Goal: Task Accomplishment & Management: Manage account settings

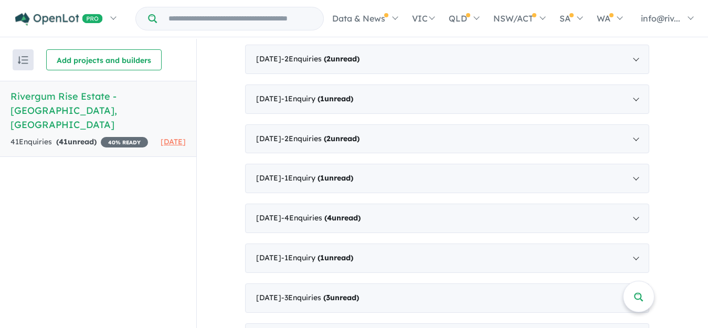
scroll to position [1155, 0]
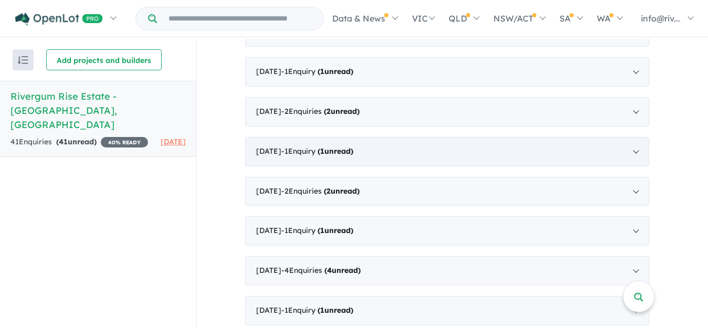
click at [407, 137] on div "August 2023 - 1 Enquir y ( 1 unread)" at bounding box center [447, 151] width 404 height 29
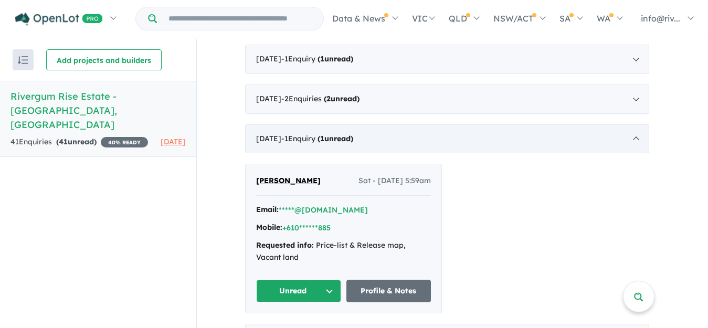
scroll to position [2, 0]
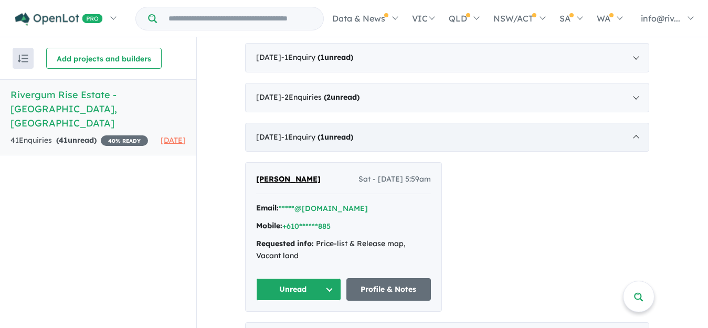
click at [407, 123] on div "August 2023 - 1 Enquir y ( 1 unread)" at bounding box center [447, 137] width 404 height 29
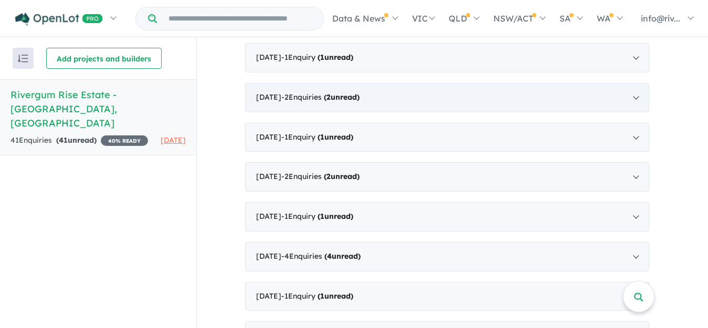
click at [424, 83] on div "September 2023 - 2 Enquir ies ( 2 unread)" at bounding box center [447, 97] width 404 height 29
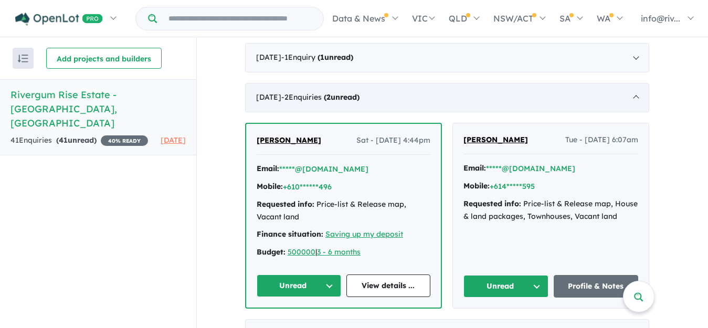
click at [424, 83] on div "September 2023 - 2 Enquir ies ( 2 unread)" at bounding box center [447, 97] width 404 height 29
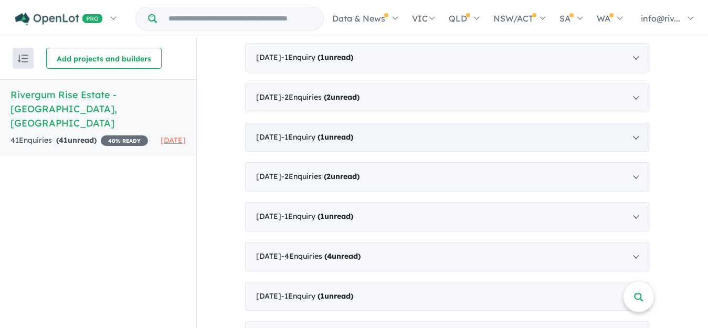
click at [400, 123] on div "August 2023 - 1 Enquir y ( 1 unread)" at bounding box center [447, 137] width 404 height 29
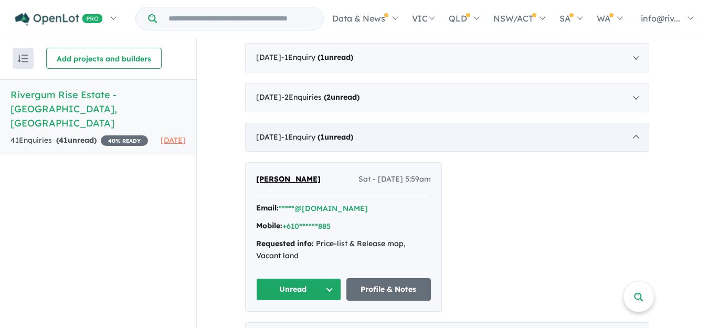
click at [400, 123] on div "August 2023 - 1 Enquir y ( 1 unread)" at bounding box center [447, 137] width 404 height 29
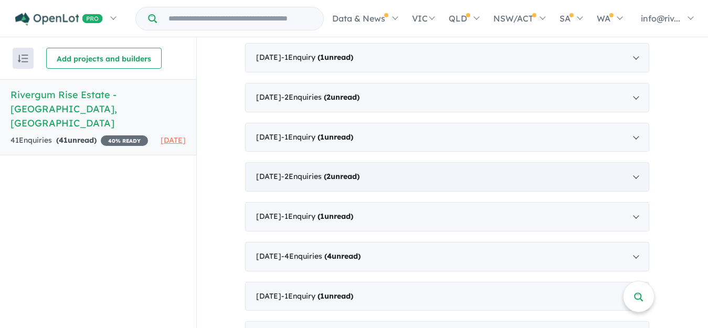
click at [405, 162] on div "June 2023 - 2 Enquir ies ( 2 unread)" at bounding box center [447, 176] width 404 height 29
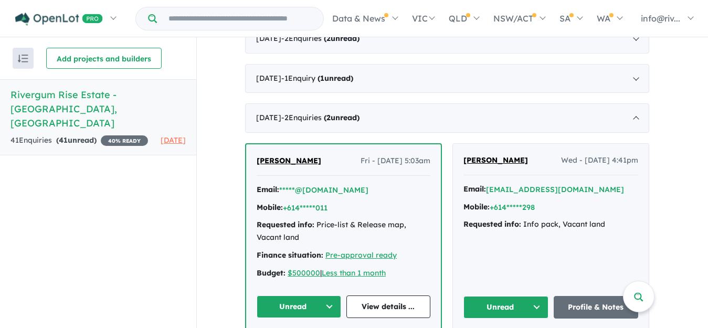
scroll to position [959, 0]
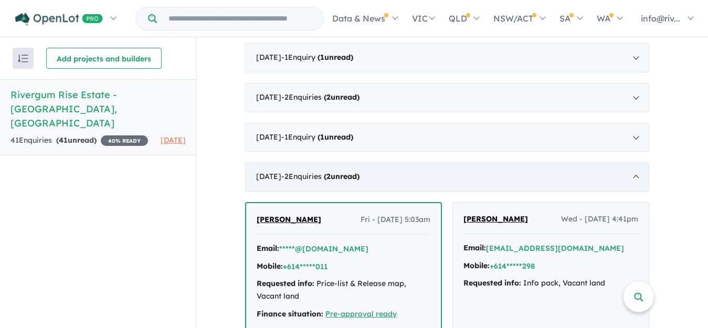
click at [402, 162] on div "June 2023 - 2 Enquir ies ( 2 unread)" at bounding box center [447, 176] width 404 height 29
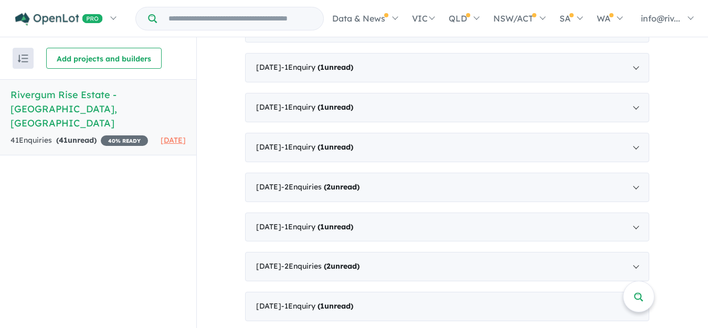
scroll to position [854, 0]
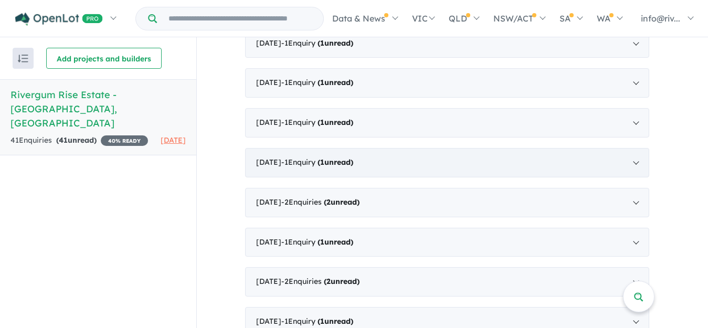
click at [436, 148] on div "October 2023 - 1 Enquir y ( 1 unread)" at bounding box center [447, 162] width 404 height 29
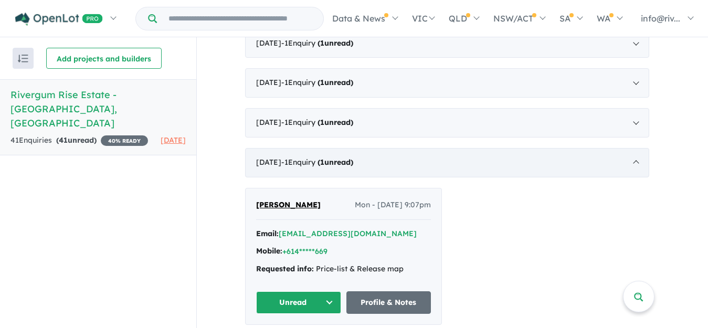
click at [436, 148] on div "October 2023 - 1 Enquir y ( 1 unread)" at bounding box center [447, 162] width 404 height 29
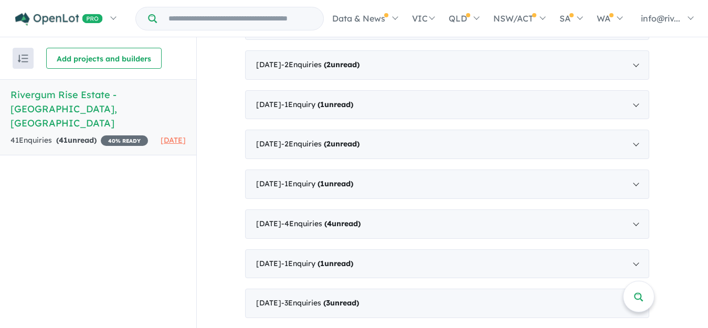
scroll to position [998, 0]
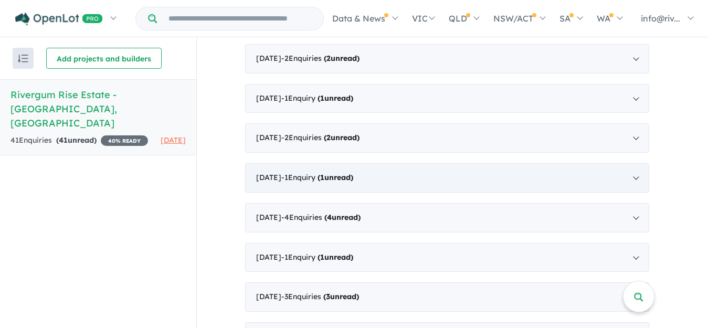
click at [406, 163] on div "April 2023 - 1 Enquir y ( 1 unread)" at bounding box center [447, 177] width 404 height 29
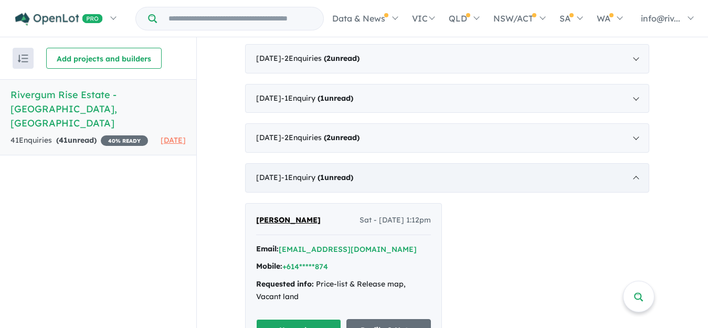
click at [407, 163] on div "April 2023 - 1 Enquir y ( 1 unread)" at bounding box center [447, 177] width 404 height 29
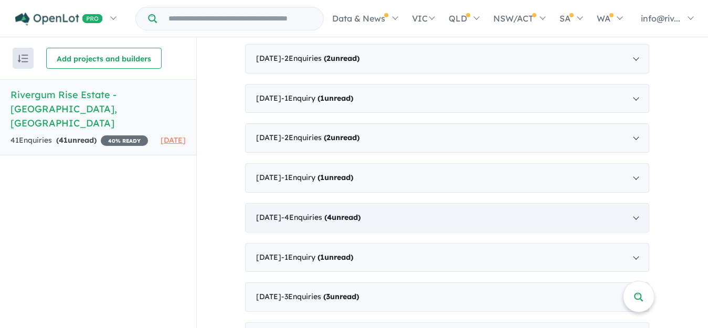
click at [403, 203] on div "March 2023 - 4 Enquir ies ( 4 unread)" at bounding box center [447, 217] width 404 height 29
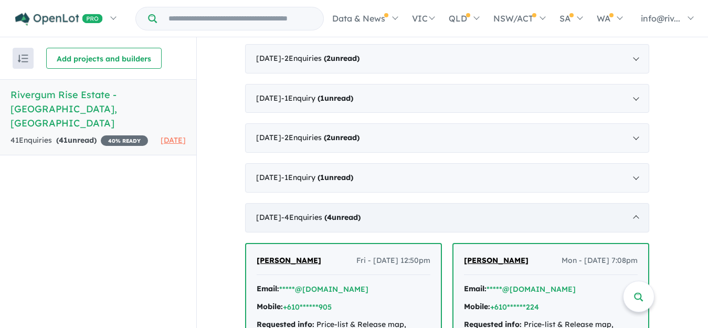
click at [412, 203] on div "March 2023 - 4 Enquir ies ( 4 unread)" at bounding box center [447, 217] width 404 height 29
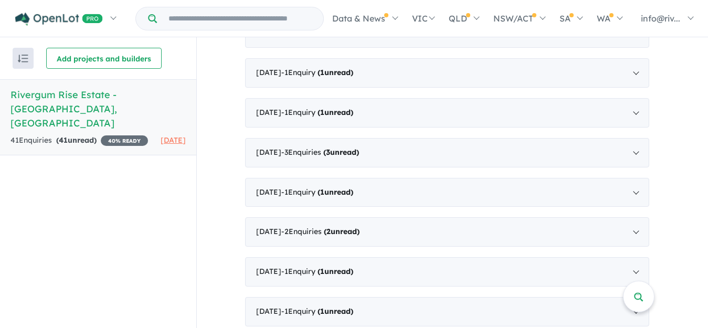
scroll to position [456, 0]
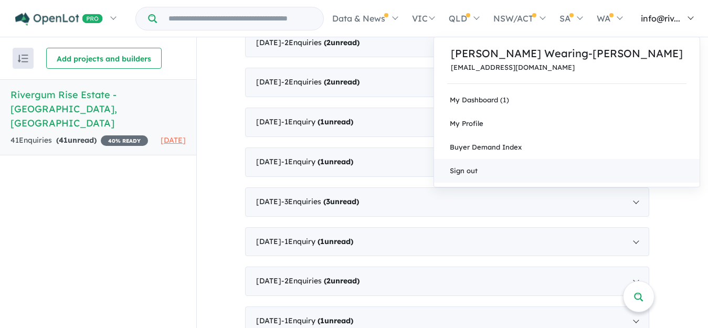
click at [591, 170] on link "Sign out" at bounding box center [567, 171] width 266 height 24
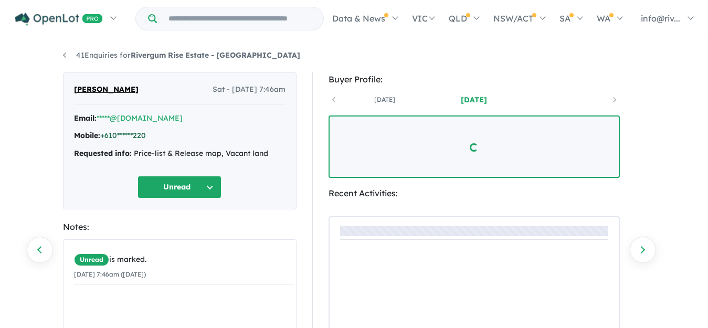
click at [146, 133] on link "+610******220" at bounding box center [123, 135] width 46 height 9
